Goal: Communication & Community: Ask a question

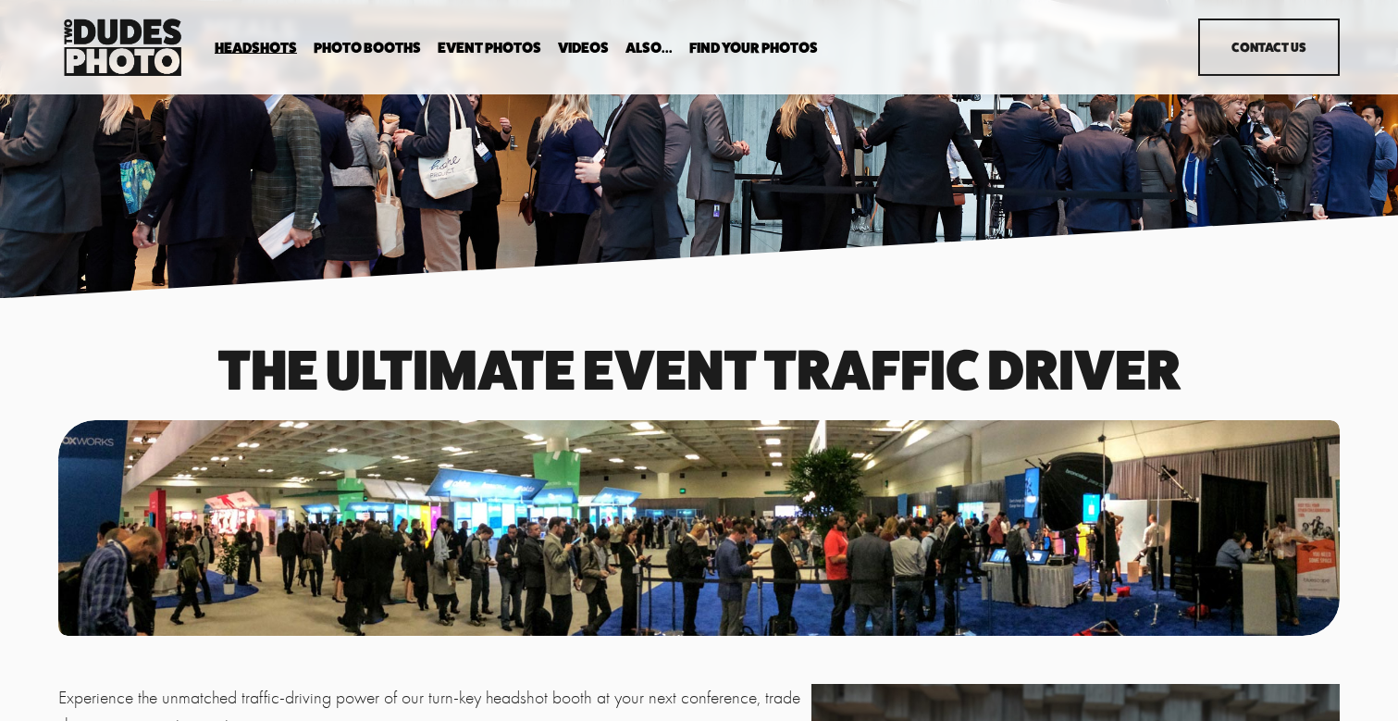
click at [1292, 22] on link "Contact Us" at bounding box center [1268, 47] width 141 height 57
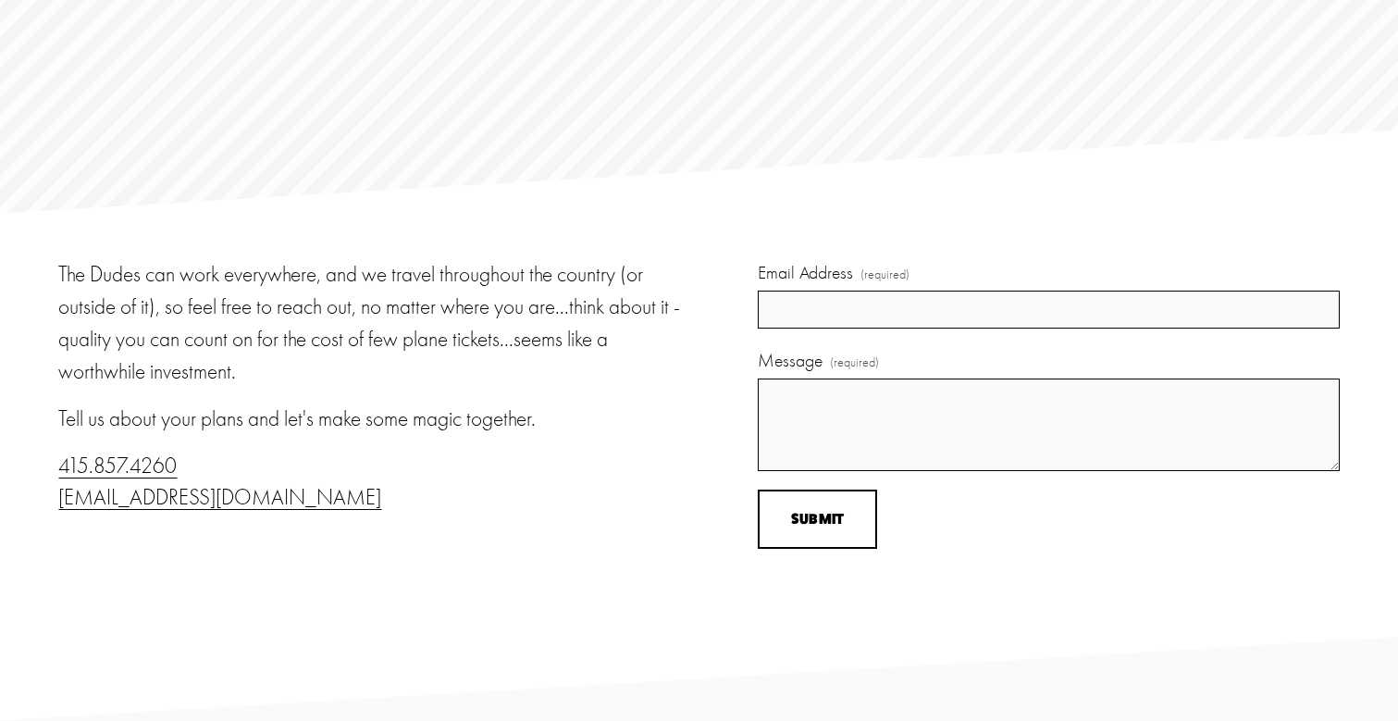
scroll to position [17, 0]
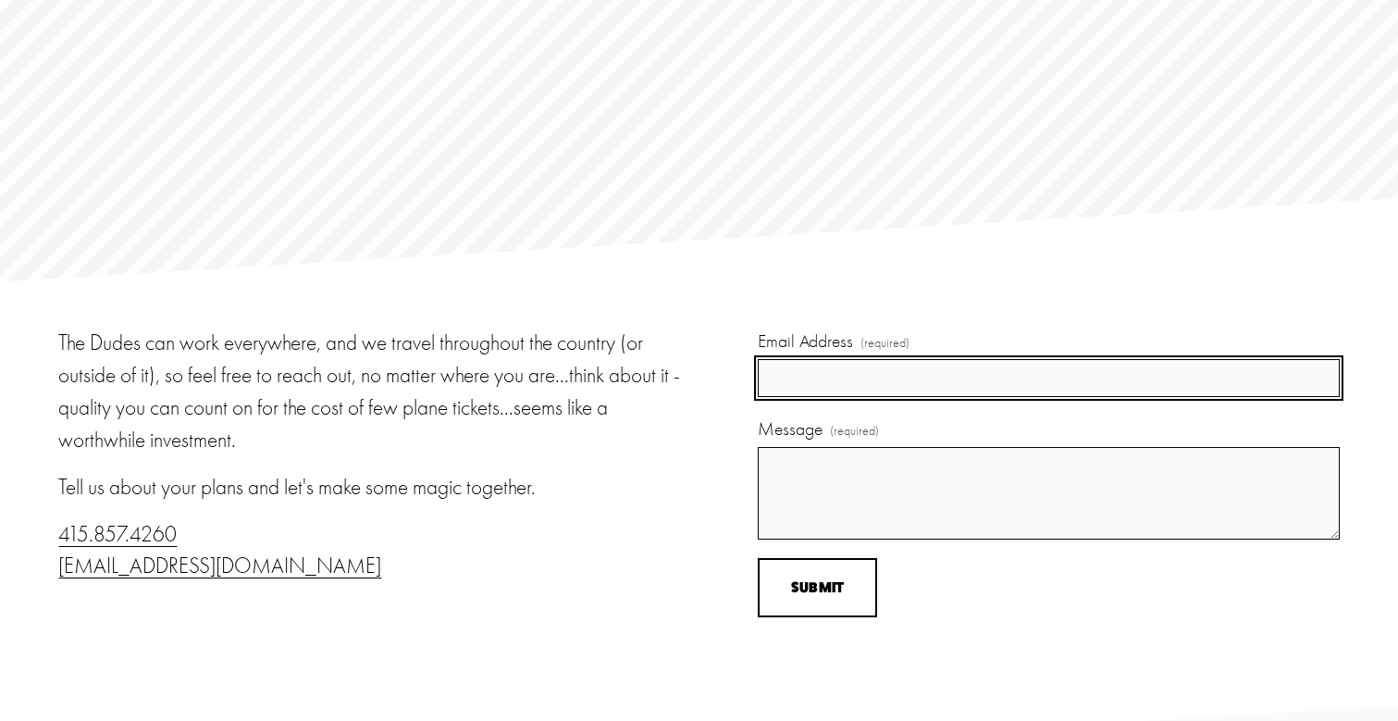
click at [876, 375] on input "Email Address (required)" at bounding box center [1048, 378] width 581 height 38
type input "brittany@marcoexperiences.com"
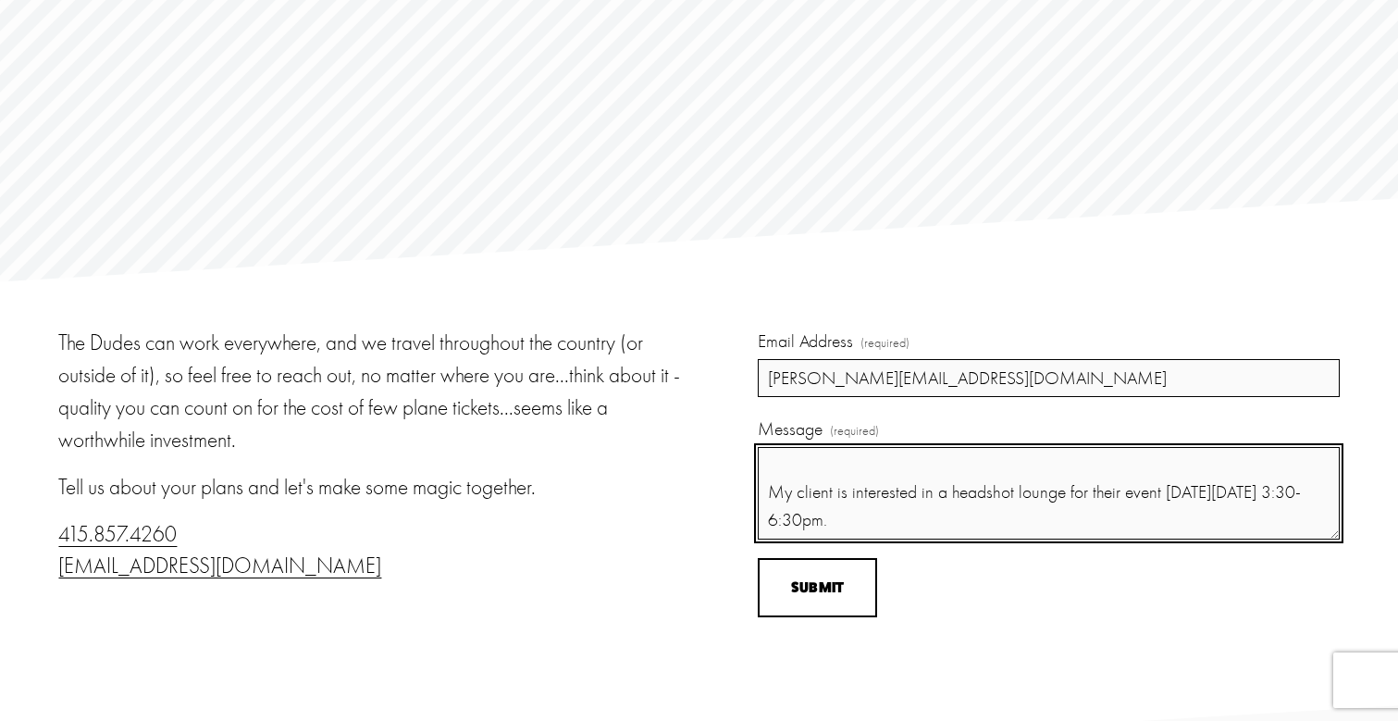
scroll to position [45, 0]
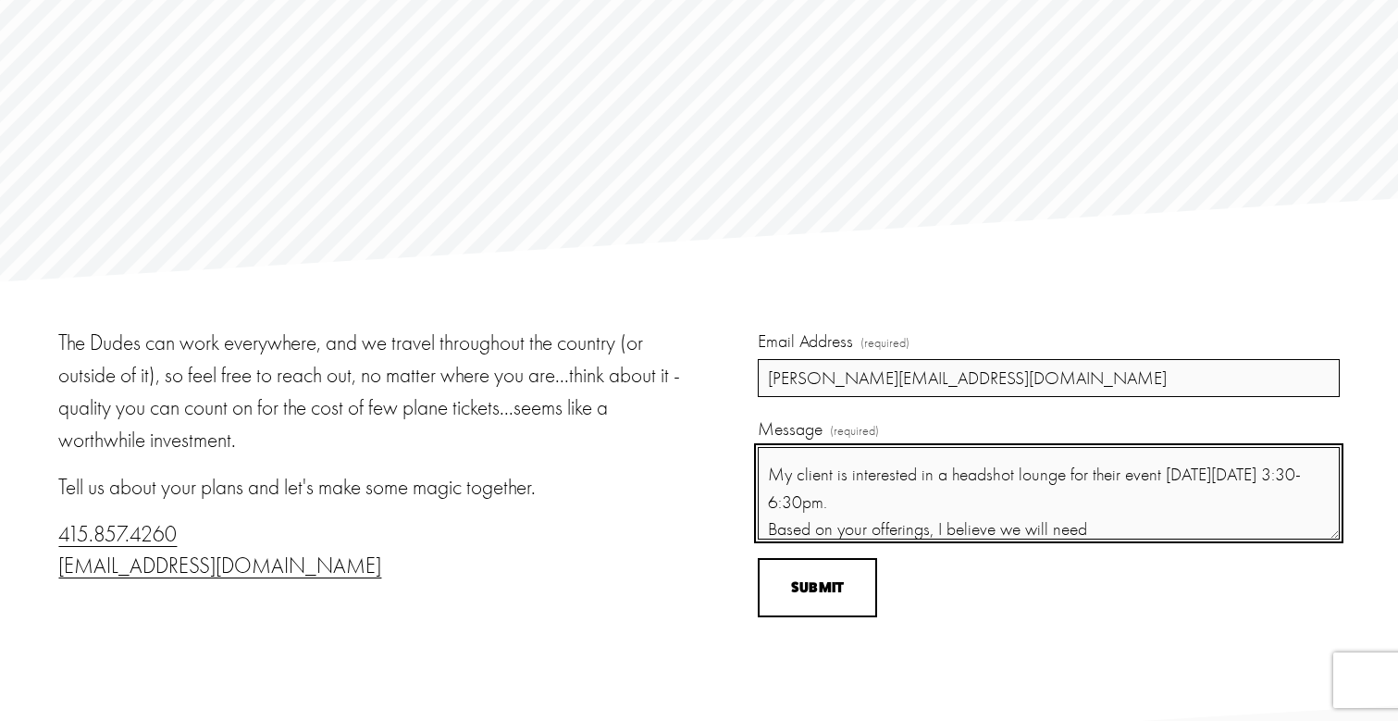
click at [925, 529] on textarea "Hello! My client is interested in a headshot lounge for their event on Tuesday,…" at bounding box center [1048, 493] width 581 height 93
click at [1258, 532] on textarea "Hello! My client is interested in a headshot lounge for their event on Tuesday,…" at bounding box center [1048, 493] width 581 height 93
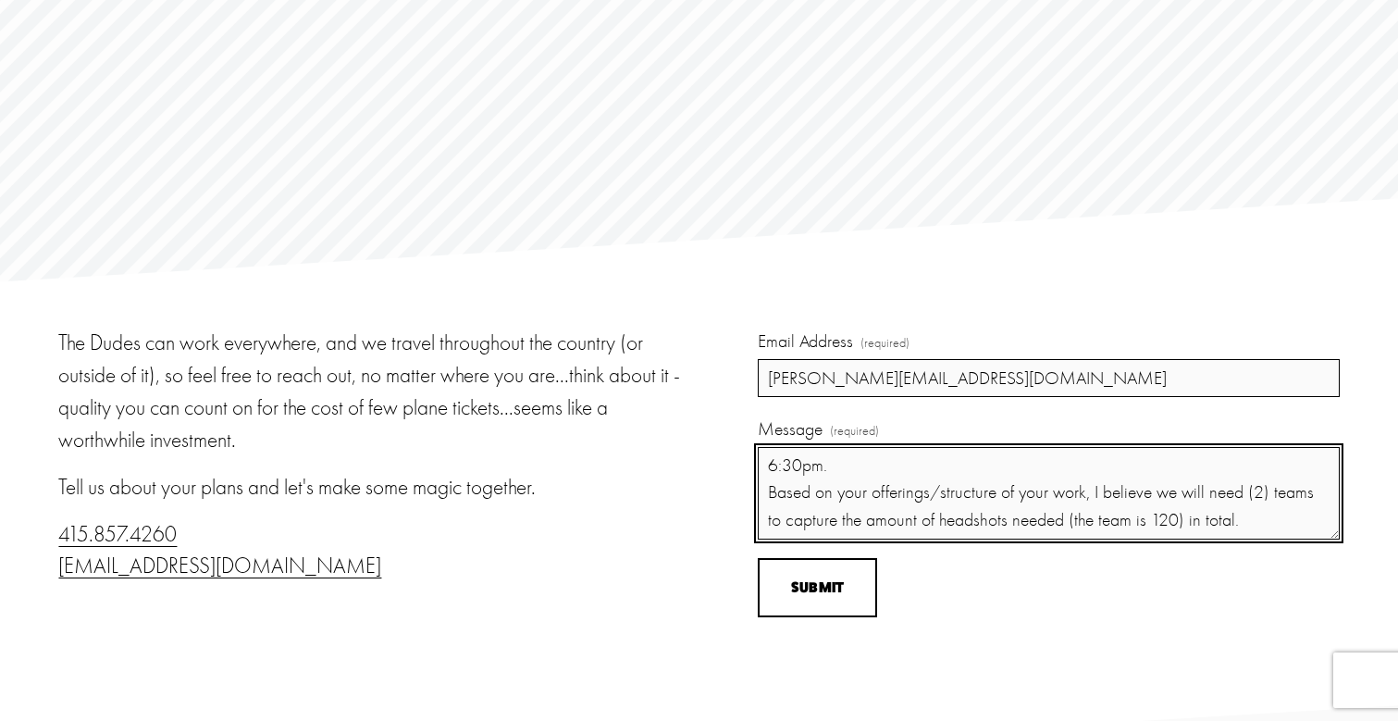
scroll to position [126, 0]
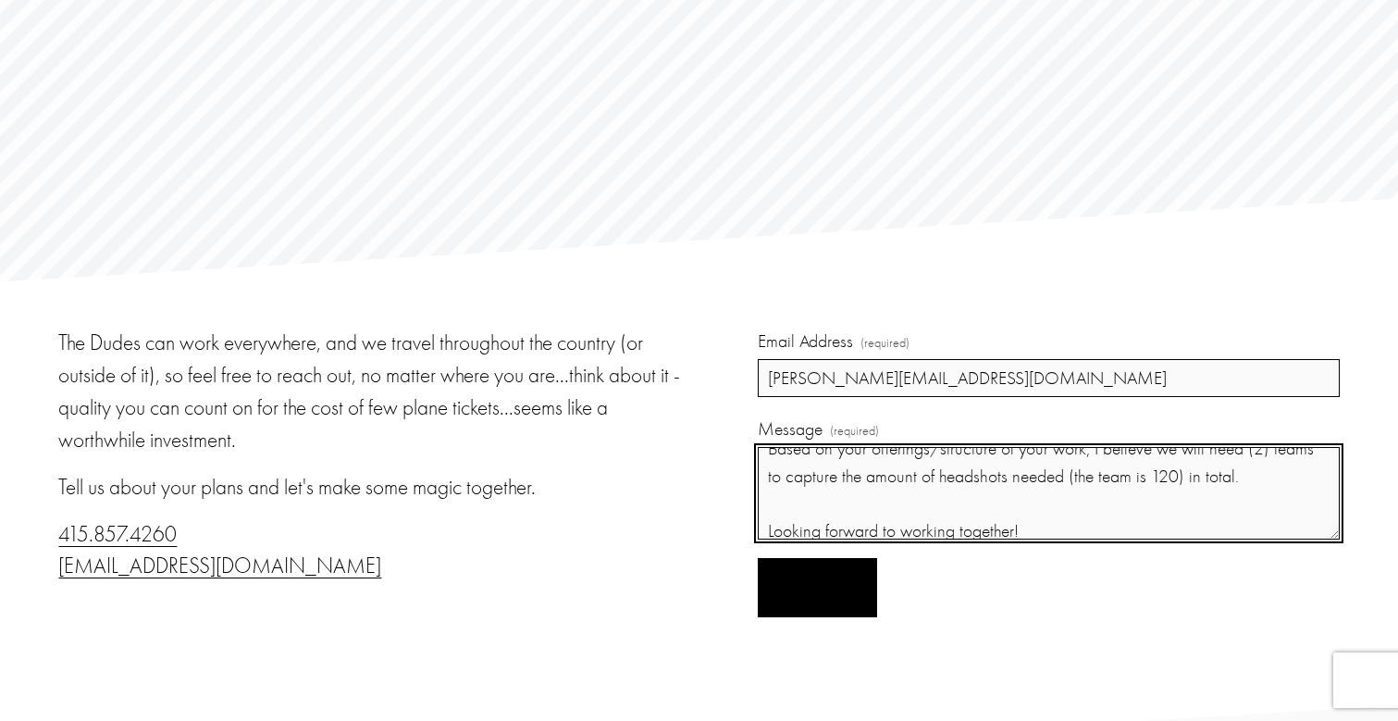
type textarea "Hello! My client is interested in a headshot lounge for their event on Tuesday,…"
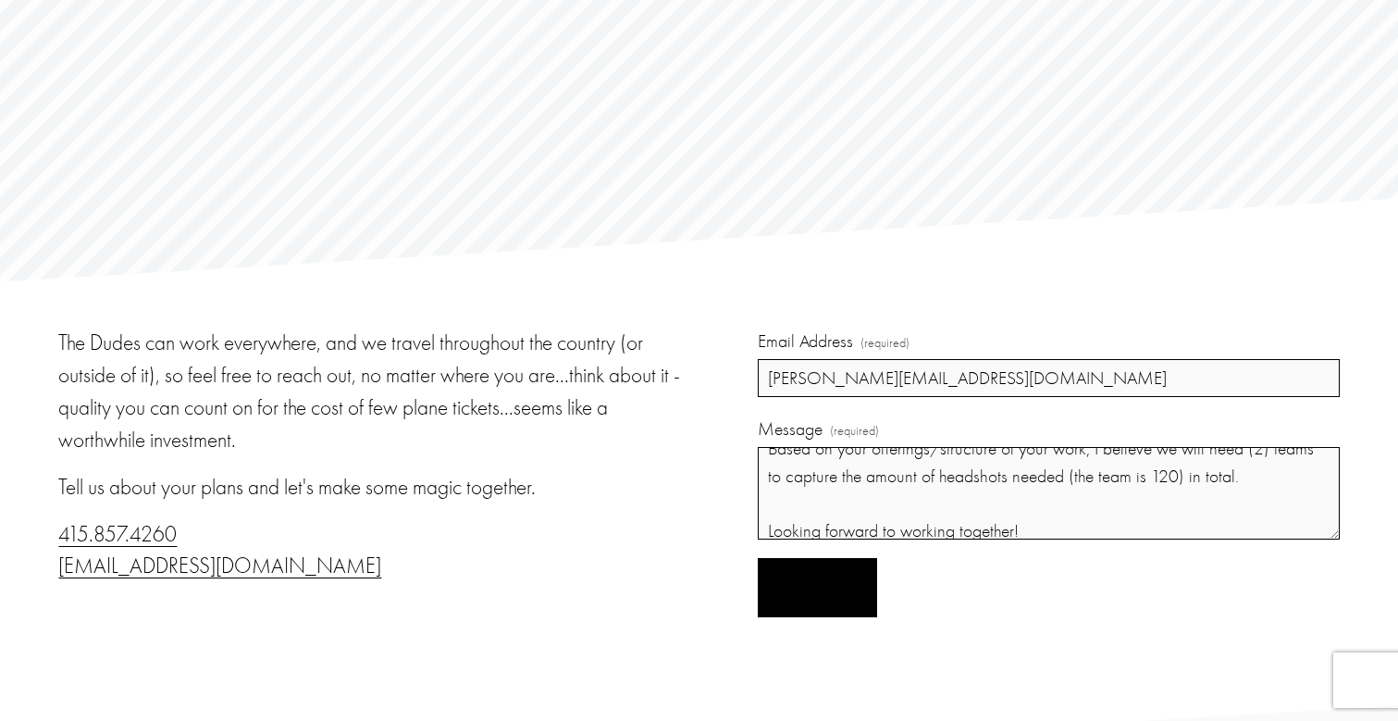
click at [789, 592] on button "Submit Submit" at bounding box center [817, 588] width 119 height 60
